Goal: Transaction & Acquisition: Purchase product/service

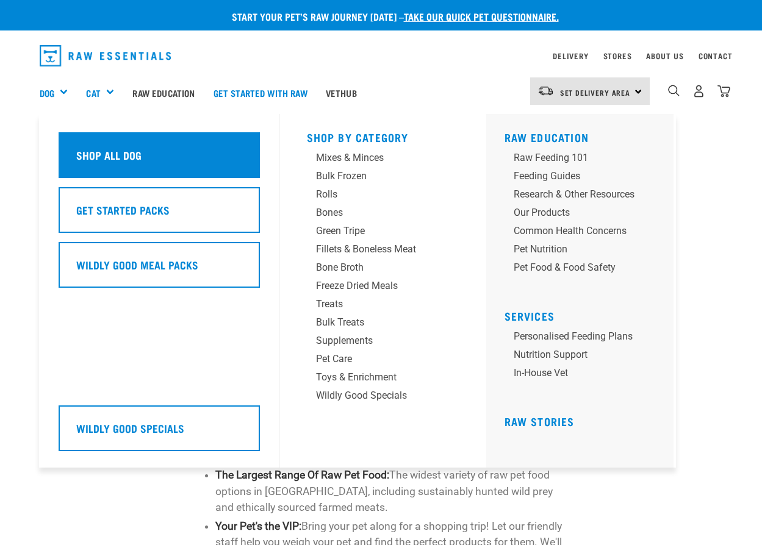
click at [108, 158] on div "Shop All Dog" at bounding box center [159, 155] width 201 height 46
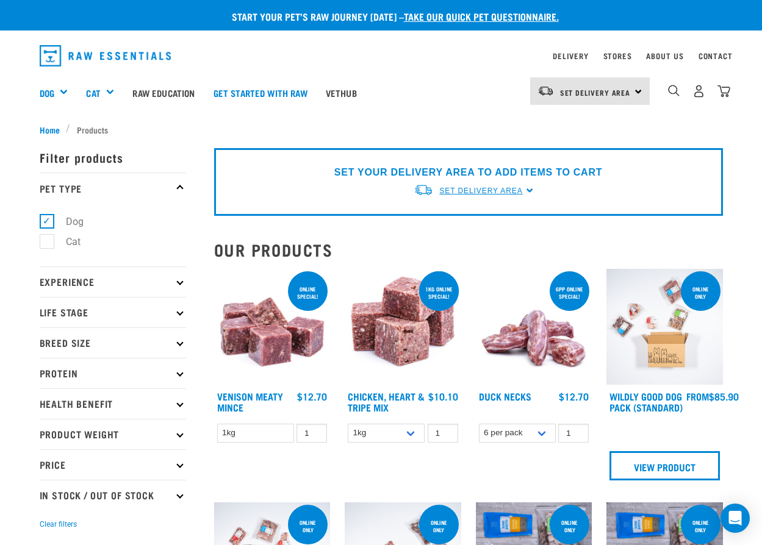
click at [476, 191] on span "Set Delivery Area" at bounding box center [480, 191] width 83 height 9
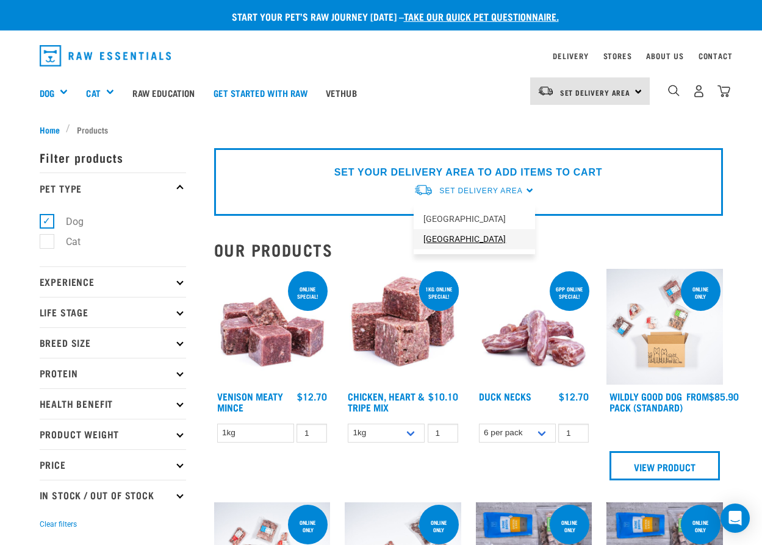
click at [470, 243] on link "[GEOGRAPHIC_DATA]" at bounding box center [473, 239] width 121 height 20
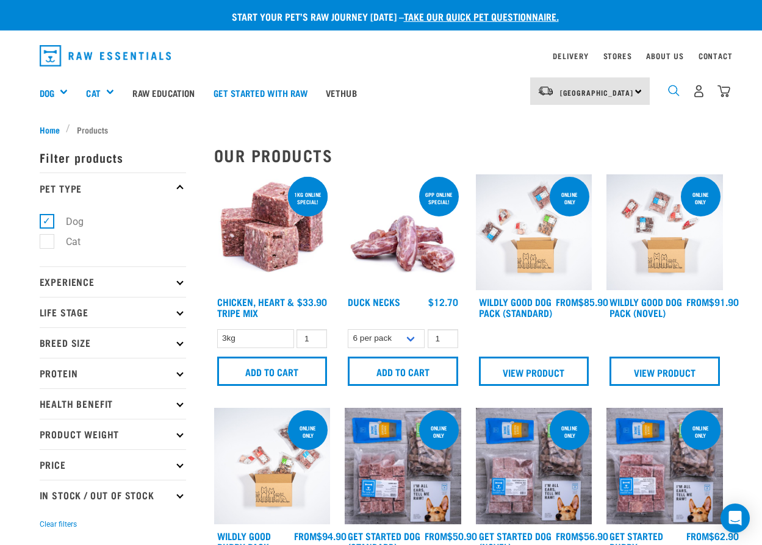
click at [670, 88] on img "dropdown navigation" at bounding box center [674, 91] width 12 height 12
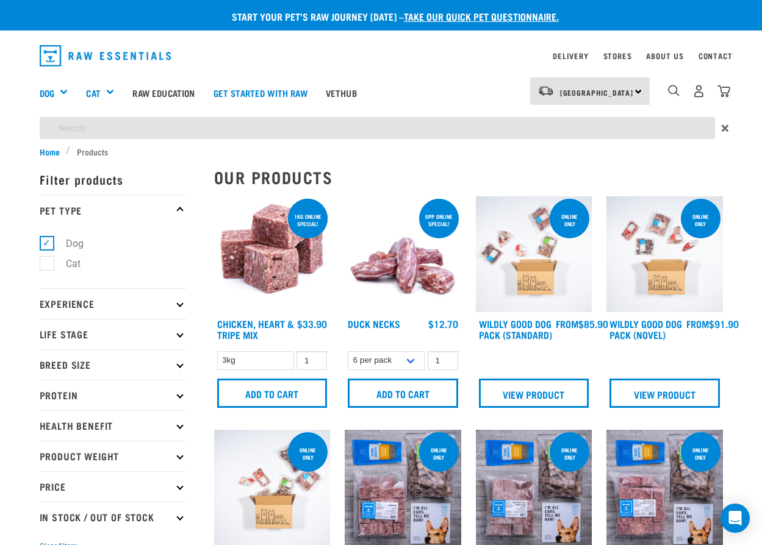
click at [468, 126] on input "search" at bounding box center [377, 128] width 675 height 22
type input "trachea"
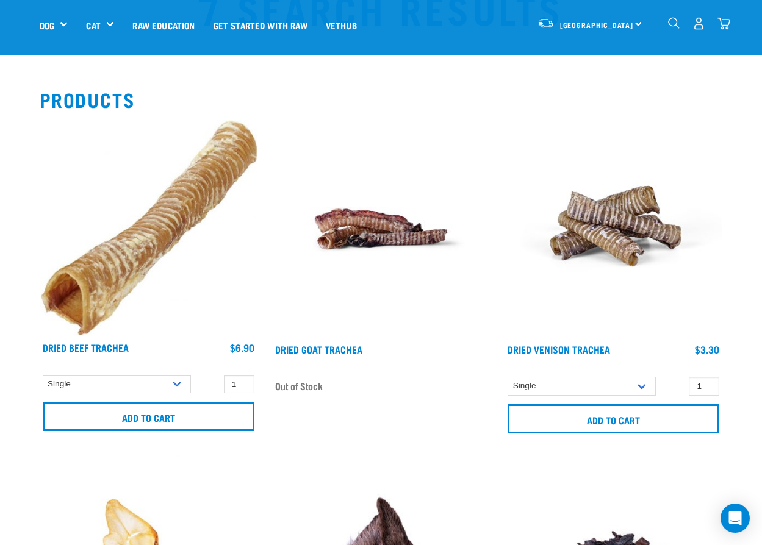
scroll to position [65, 0]
click at [146, 239] on img at bounding box center [149, 228] width 218 height 216
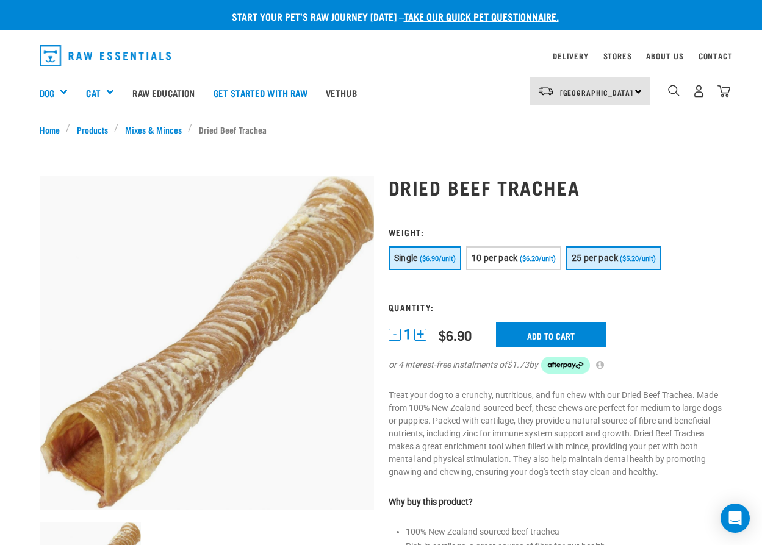
click at [656, 260] on span "($5.20/unit)" at bounding box center [638, 259] width 36 height 8
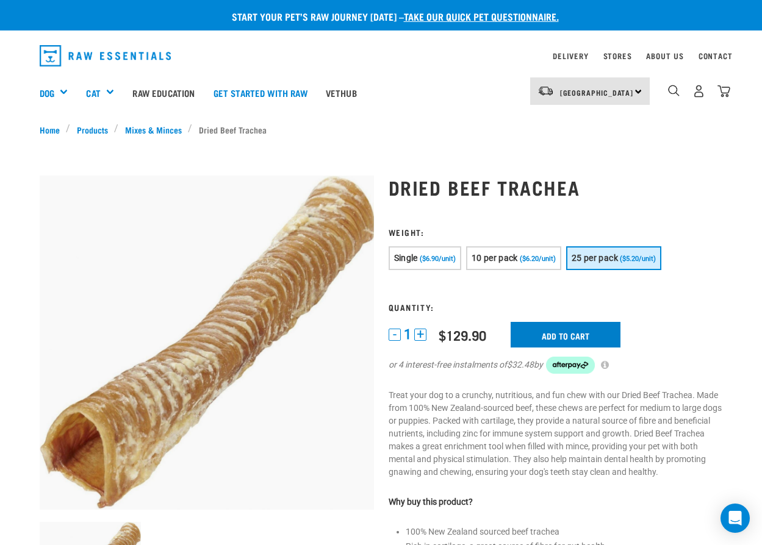
click at [567, 338] on input "Add to cart" at bounding box center [565, 335] width 110 height 26
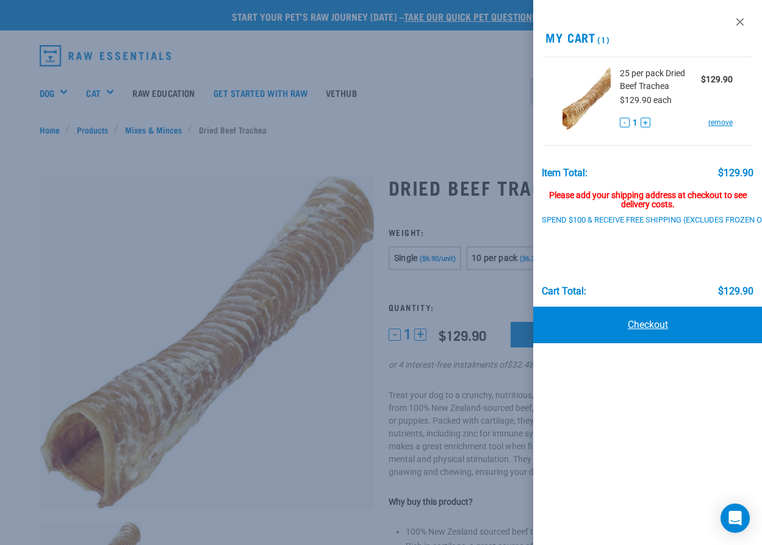
click at [640, 322] on link "Checkout" at bounding box center [647, 325] width 229 height 37
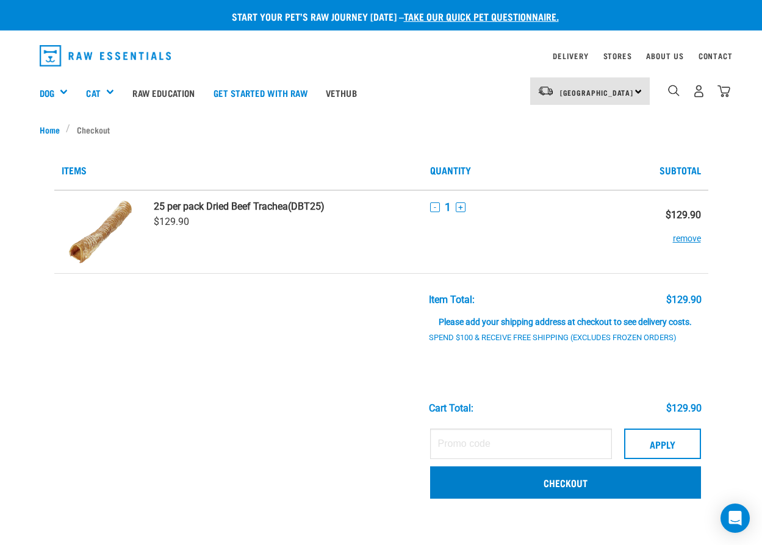
click at [590, 488] on link "Checkout" at bounding box center [565, 483] width 271 height 32
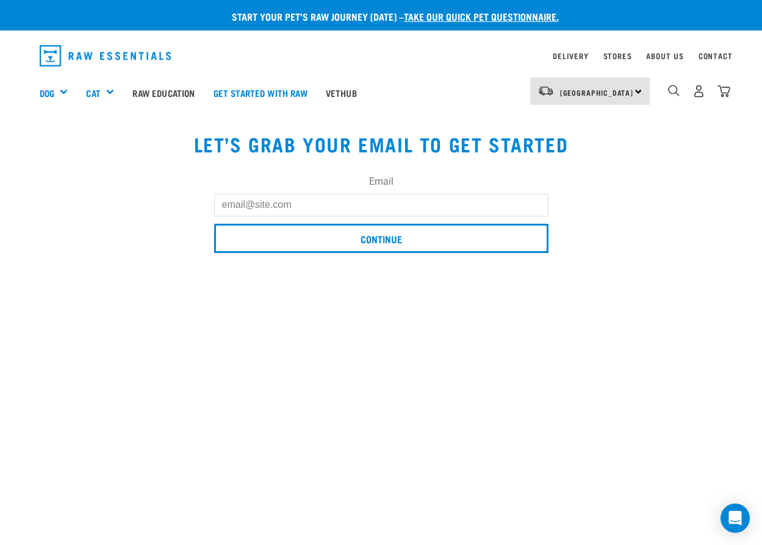
click at [373, 199] on input "Email" at bounding box center [381, 205] width 334 height 22
type input "[EMAIL_ADDRESS][DOMAIN_NAME]"
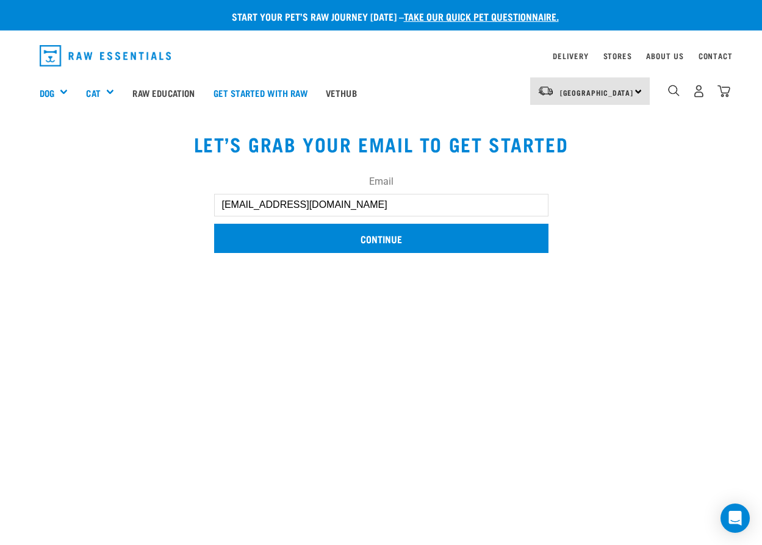
click at [395, 241] on input "Continue" at bounding box center [381, 238] width 334 height 29
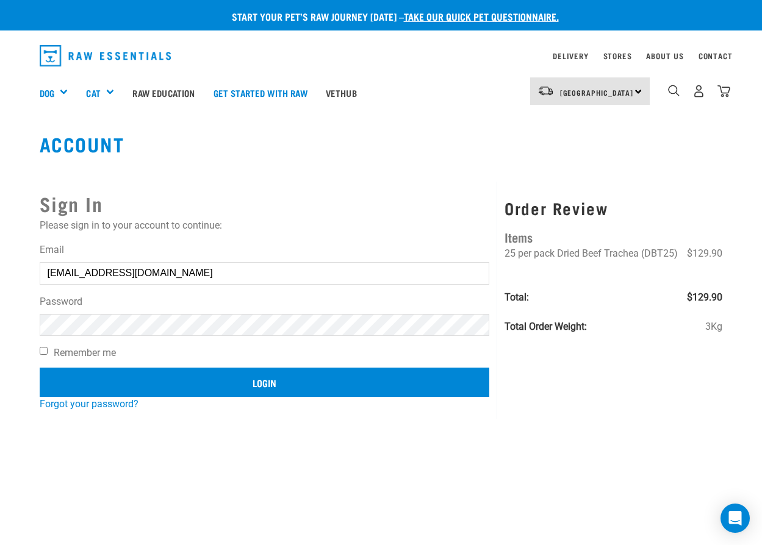
click at [256, 383] on input "Login" at bounding box center [265, 382] width 450 height 29
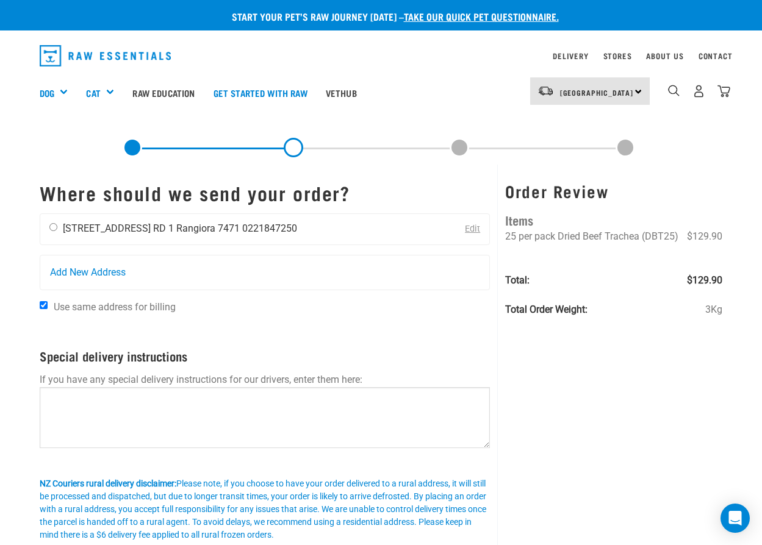
click at [54, 228] on input "radio" at bounding box center [53, 227] width 8 height 8
radio input "true"
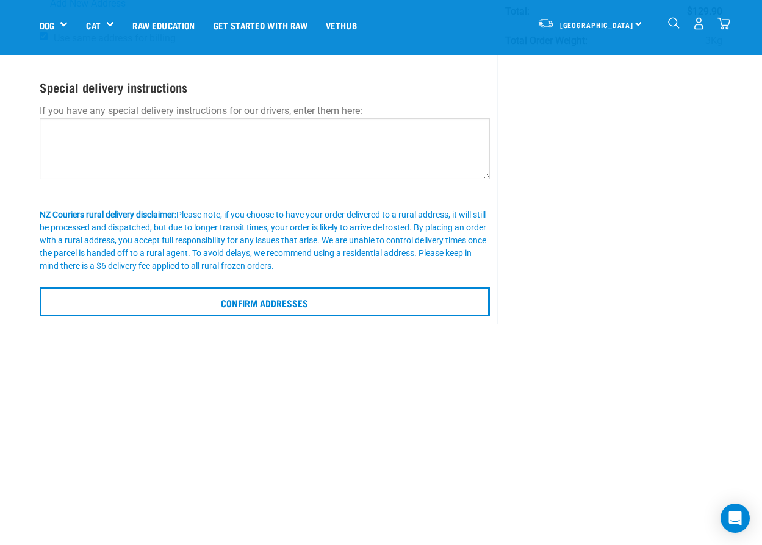
scroll to position [167, 0]
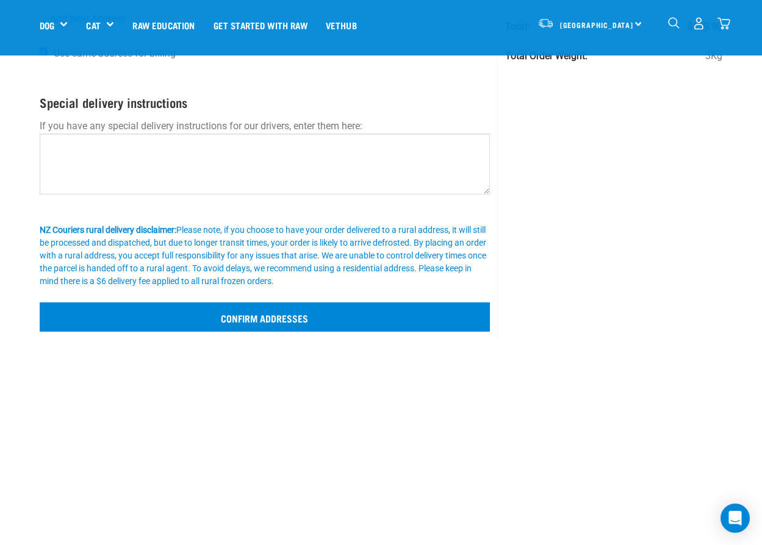
click at [324, 321] on input "Confirm addresses" at bounding box center [265, 316] width 451 height 29
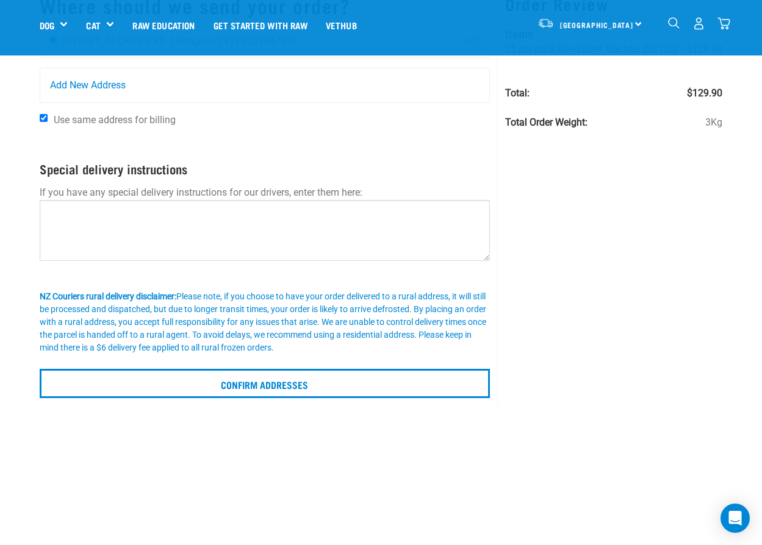
scroll to position [0, 0]
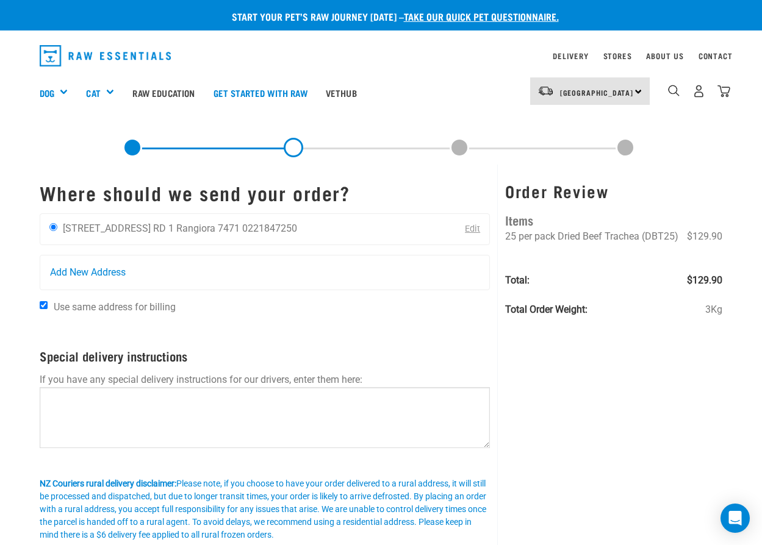
click at [637, 89] on div "South Island North Island South Island" at bounding box center [590, 90] width 120 height 27
click at [719, 180] on div "Order Review Items 25 per pack Dried Beef Trachea (DBT25) $129.90 Total: $129.9…" at bounding box center [613, 379] width 232 height 428
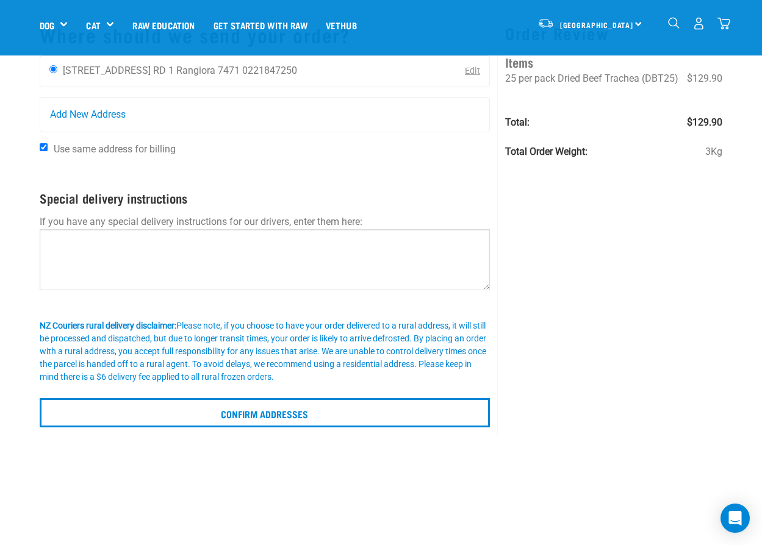
scroll to position [134, 0]
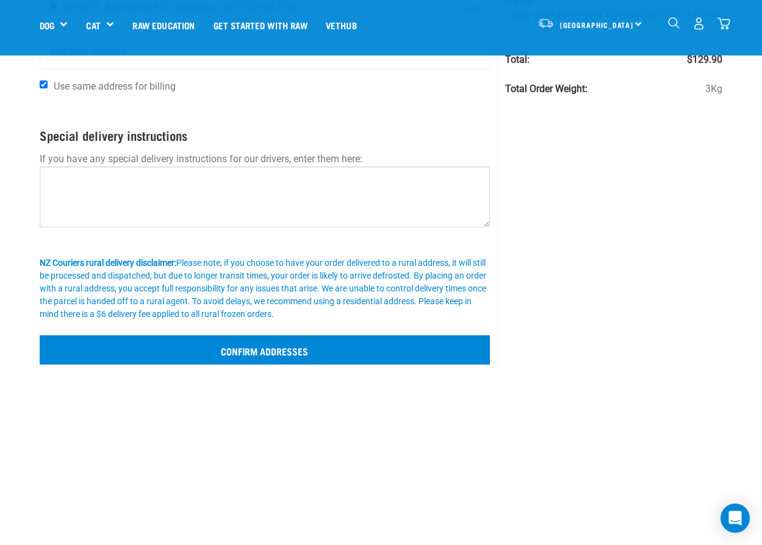
click at [269, 351] on input "Confirm addresses" at bounding box center [265, 349] width 451 height 29
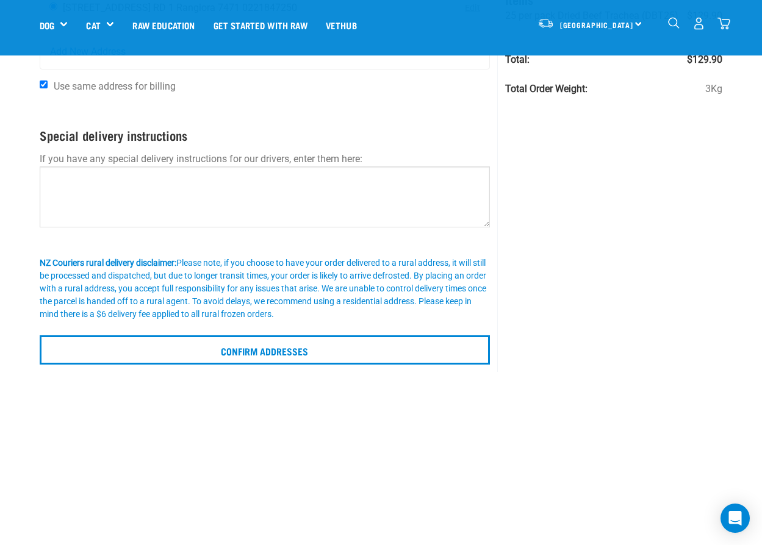
scroll to position [0, 0]
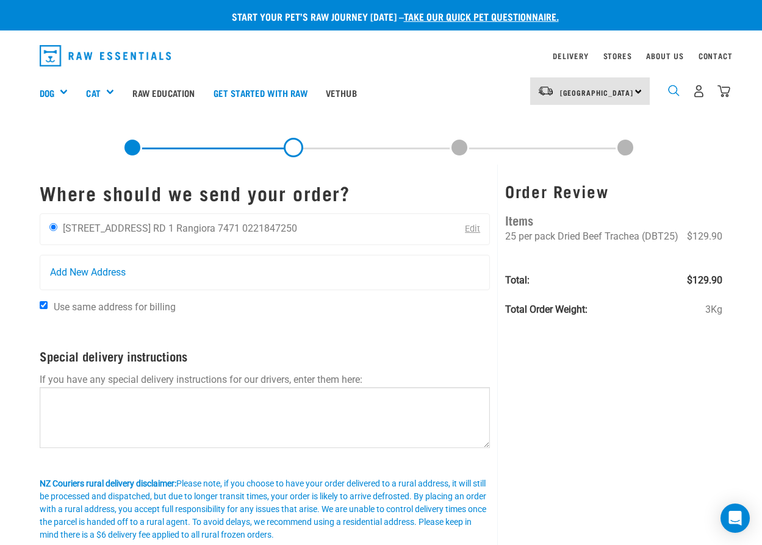
click at [674, 90] on img "dropdown navigation" at bounding box center [674, 91] width 12 height 12
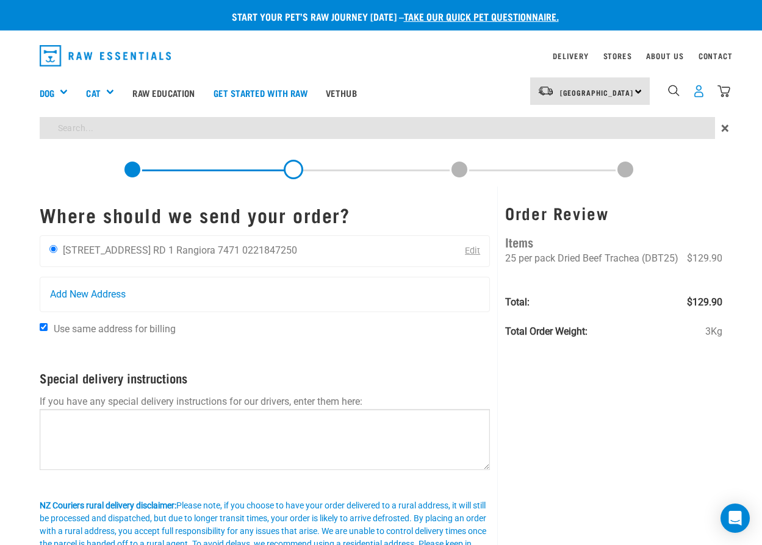
click at [696, 90] on img "dropdown navigation" at bounding box center [698, 91] width 13 height 13
click at [699, 89] on img "dropdown navigation" at bounding box center [698, 91] width 13 height 13
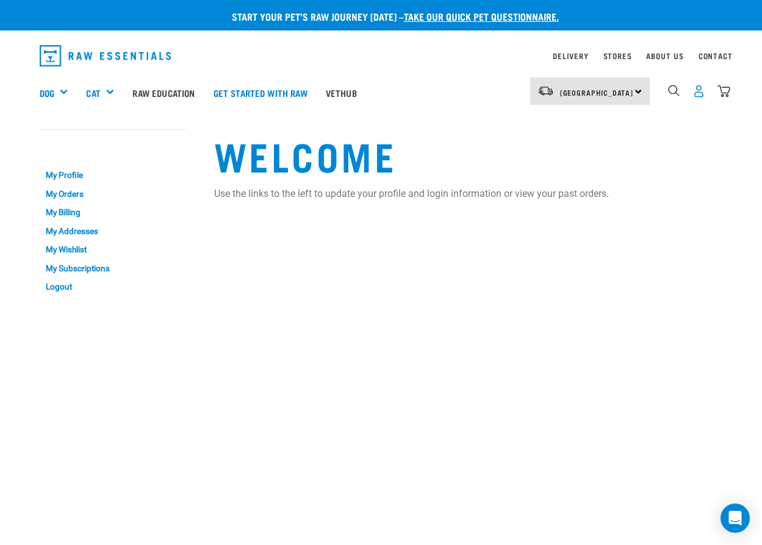
click at [696, 90] on img "dropdown navigation" at bounding box center [698, 91] width 13 height 13
click at [76, 173] on link "My Profile" at bounding box center [113, 175] width 146 height 19
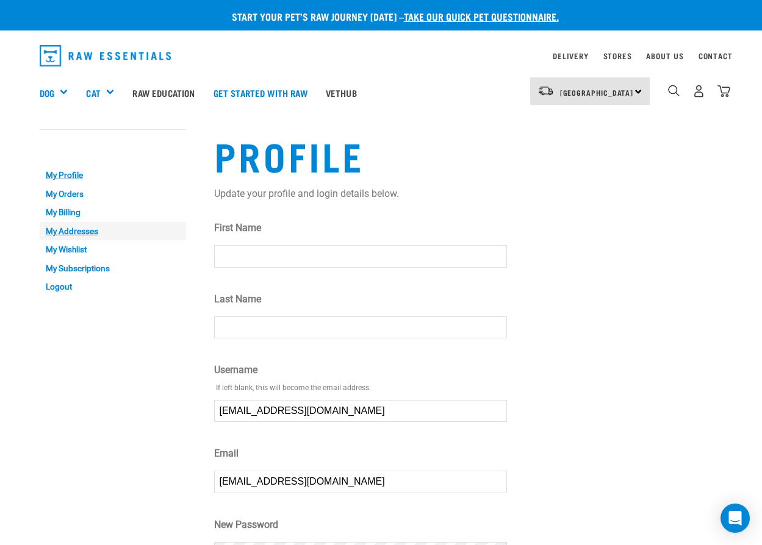
click at [91, 227] on link "My Addresses" at bounding box center [113, 231] width 146 height 19
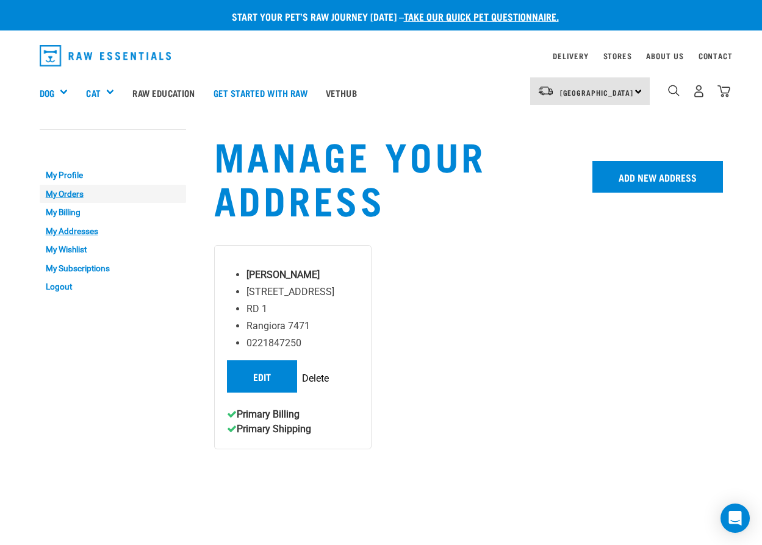
click at [80, 191] on link "My Orders" at bounding box center [113, 194] width 146 height 19
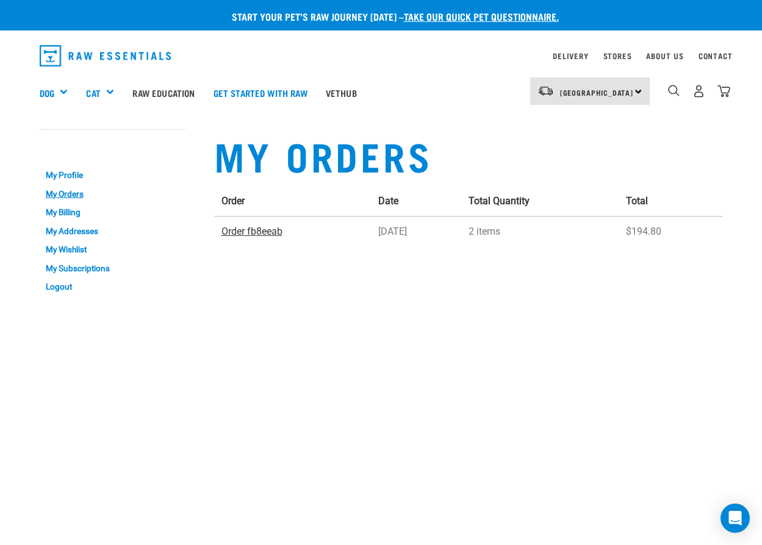
click at [263, 232] on link "Order fb8eeab" at bounding box center [251, 232] width 61 height 12
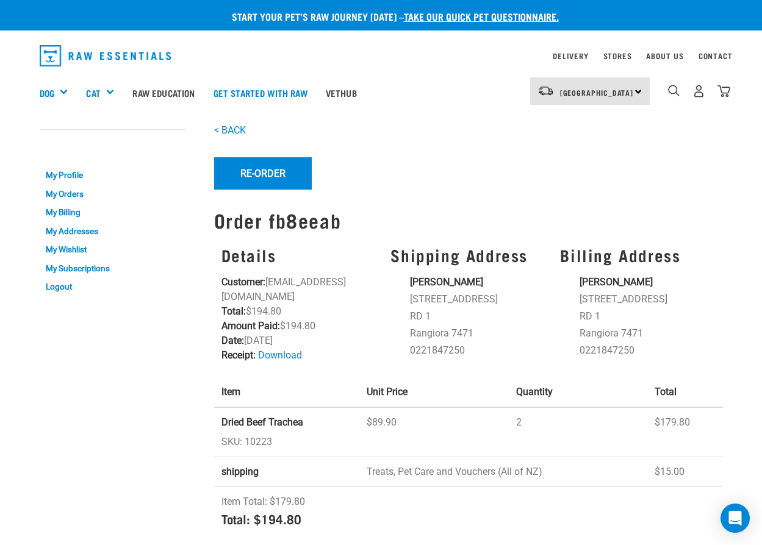
click at [638, 91] on div "South Island North Island South Island" at bounding box center [590, 90] width 120 height 27
click at [602, 124] on link "[GEOGRAPHIC_DATA]" at bounding box center [588, 125] width 117 height 27
click at [724, 91] on img "dropdown navigation" at bounding box center [723, 91] width 13 height 13
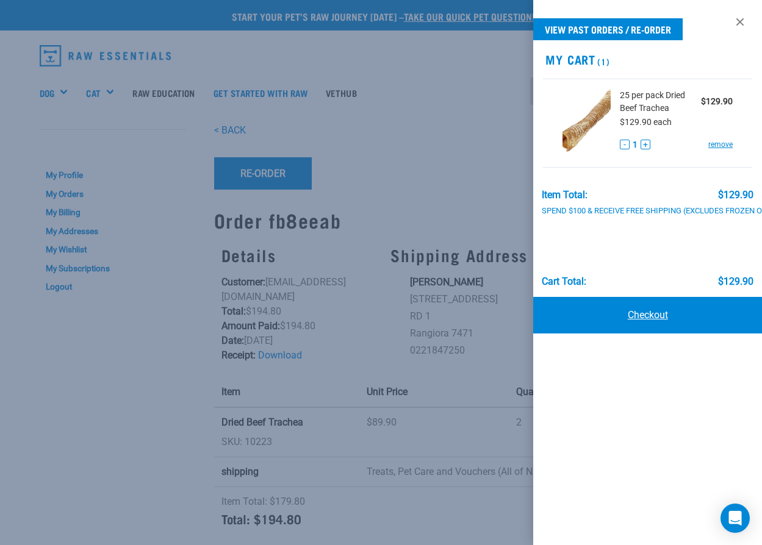
click at [656, 310] on link "Checkout" at bounding box center [647, 315] width 229 height 37
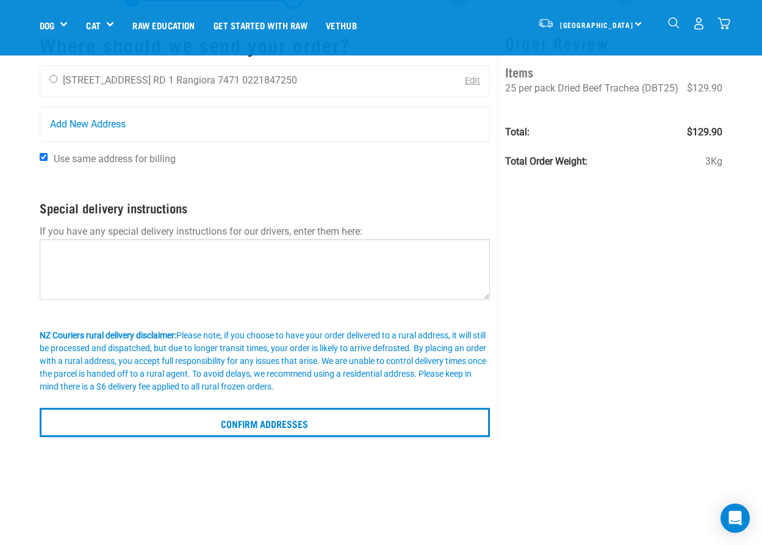
scroll to position [64, 0]
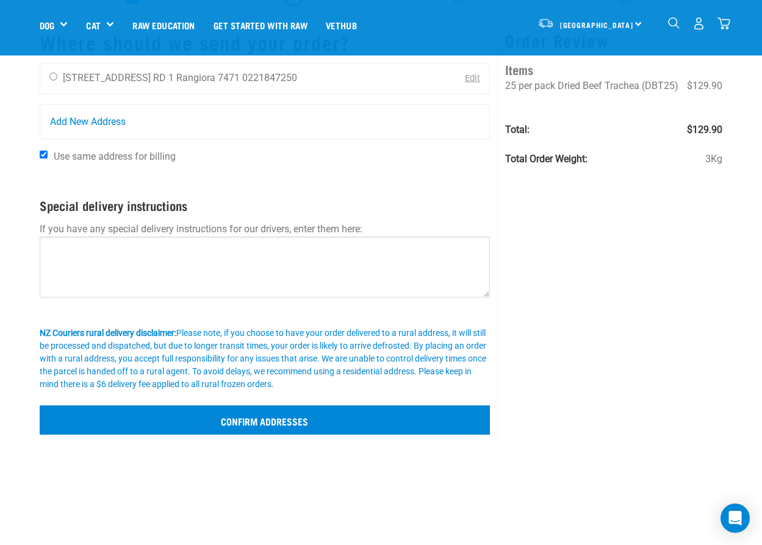
click at [277, 418] on input "Confirm addresses" at bounding box center [265, 420] width 451 height 29
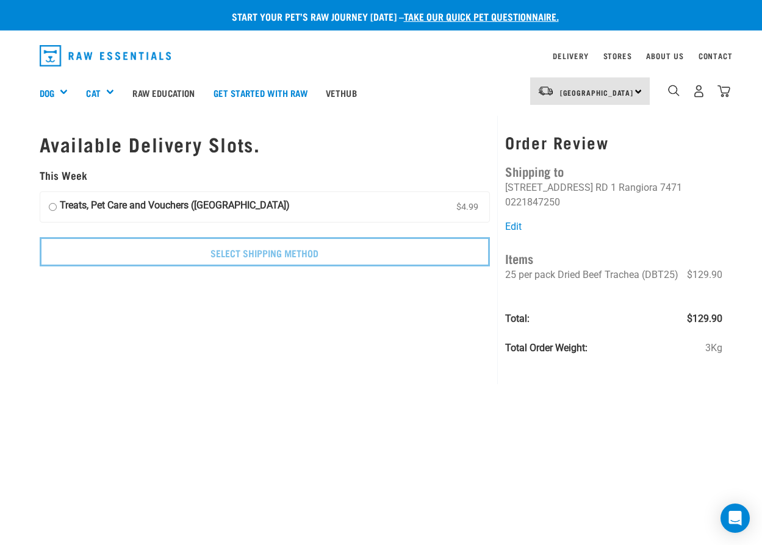
click at [55, 200] on input "Treats, Pet Care and Vouchers (South Island) $4.99" at bounding box center [53, 207] width 8 height 18
radio input "true"
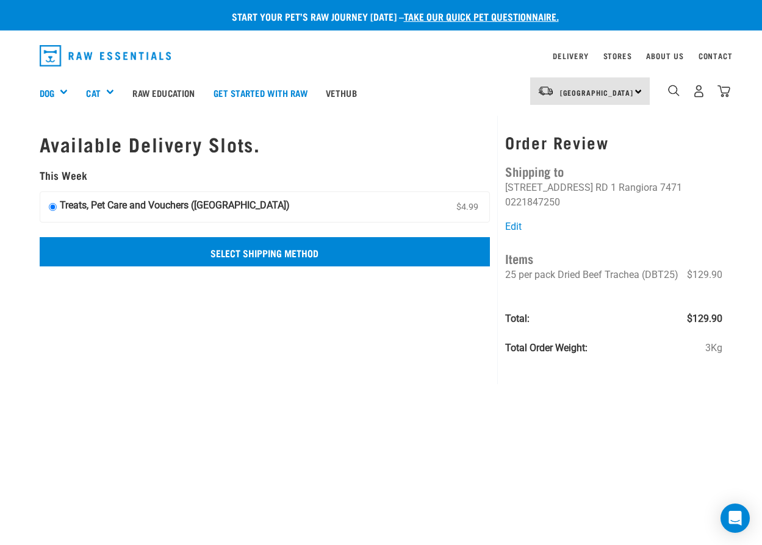
click at [290, 256] on input "Select Shipping Method" at bounding box center [265, 251] width 451 height 29
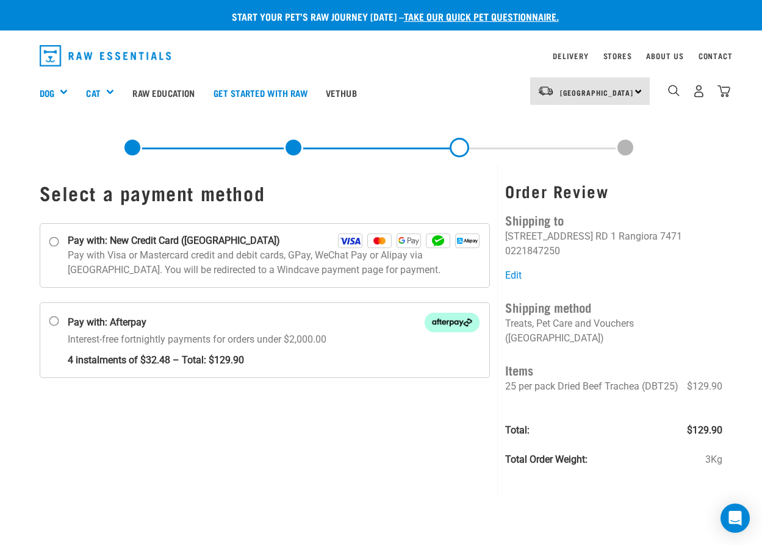
scroll to position [2, 0]
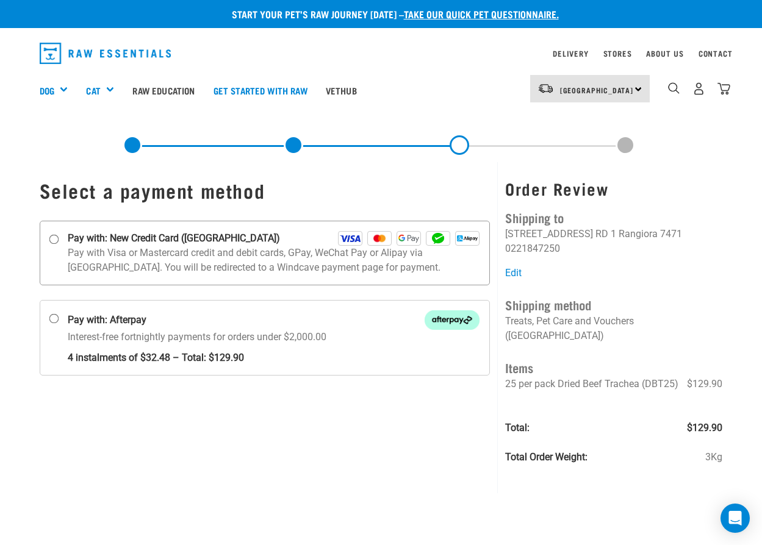
click at [55, 238] on input "Pay with: New Credit Card ([GEOGRAPHIC_DATA])" at bounding box center [54, 239] width 10 height 10
radio input "true"
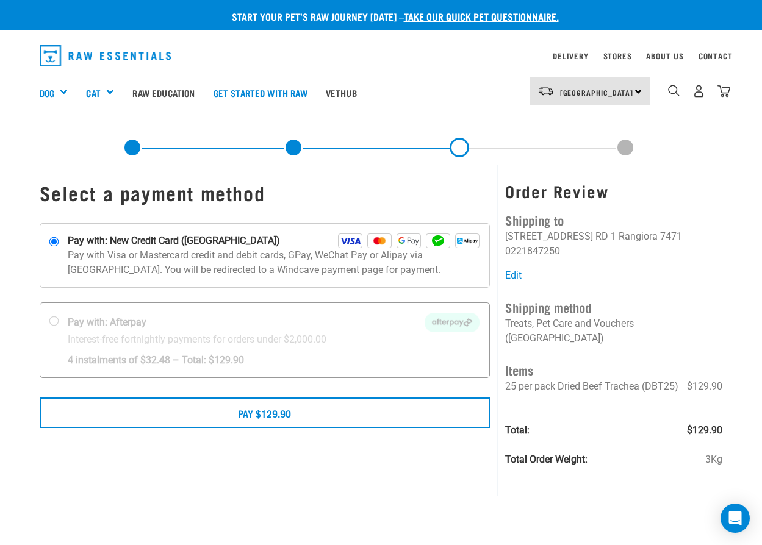
scroll to position [17, 0]
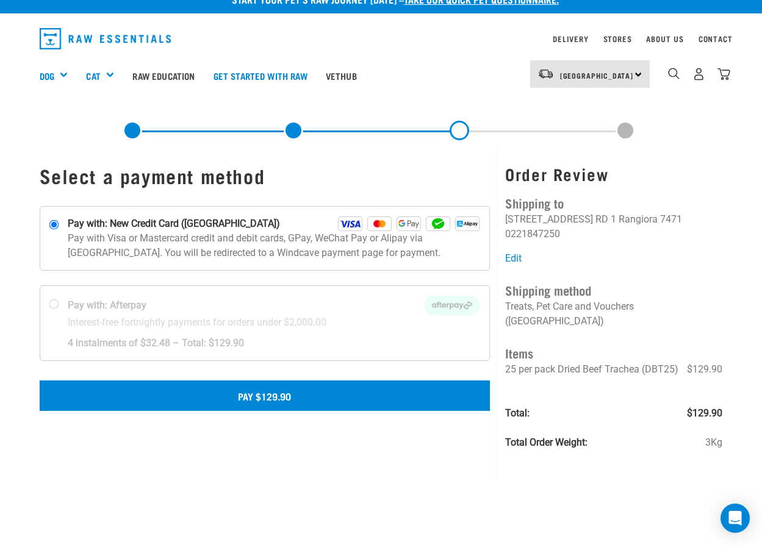
click at [321, 398] on button "Pay $129.90" at bounding box center [265, 396] width 451 height 30
